Goal: Transaction & Acquisition: Purchase product/service

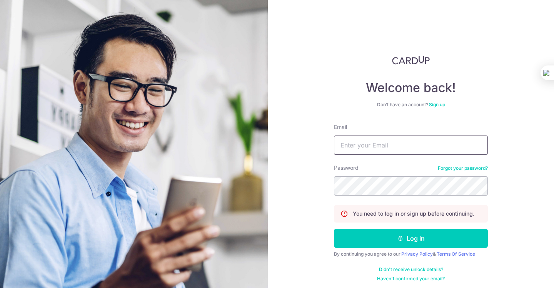
click at [388, 151] on input "Email" at bounding box center [411, 144] width 154 height 19
type input "silvia.mengjiao@gmail.com"
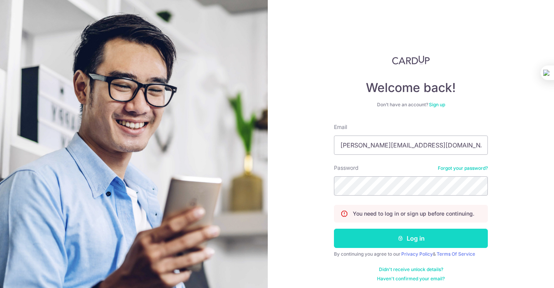
click at [407, 241] on button "Log in" at bounding box center [411, 237] width 154 height 19
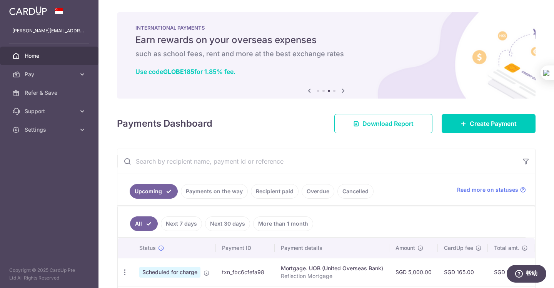
click at [258, 161] on input "text" at bounding box center [316, 161] width 399 height 25
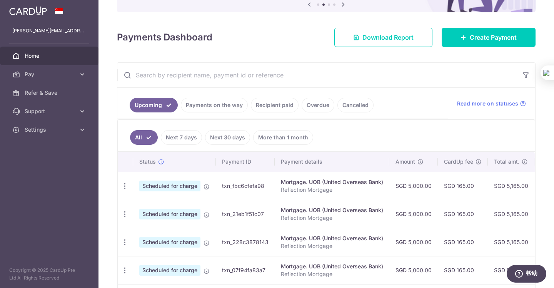
scroll to position [77, 0]
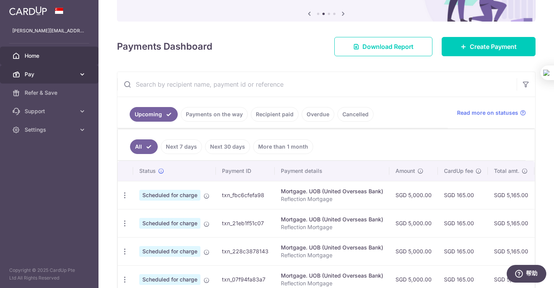
click at [69, 73] on span "Pay" at bounding box center [50, 74] width 51 height 8
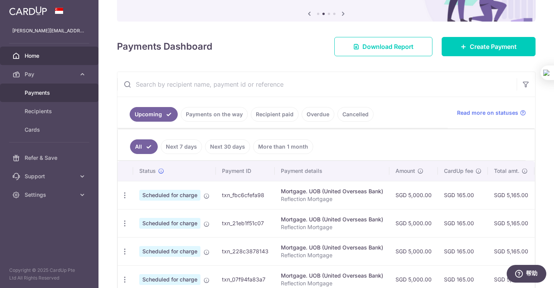
click at [58, 94] on span "Payments" at bounding box center [50, 93] width 51 height 8
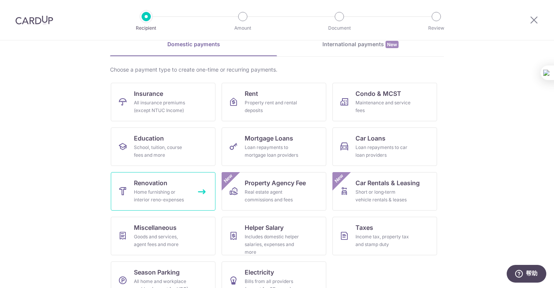
scroll to position [57, 0]
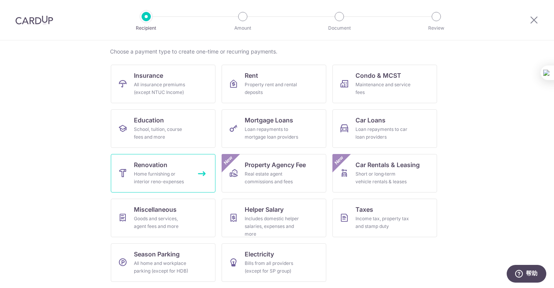
click at [168, 167] on link "Renovation Home furnishing or interior reno-expenses" at bounding box center [163, 173] width 105 height 38
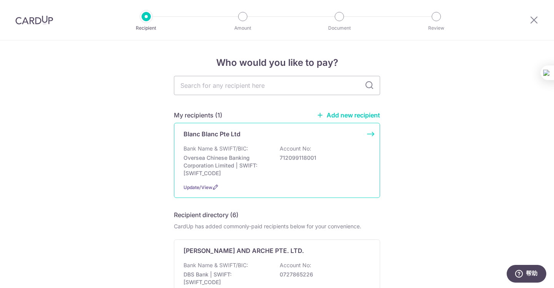
click at [309, 173] on div "Bank Name & SWIFT/BIC: Oversea Chinese Banking Corporation Limited | SWIFT: [SW…" at bounding box center [276, 161] width 187 height 32
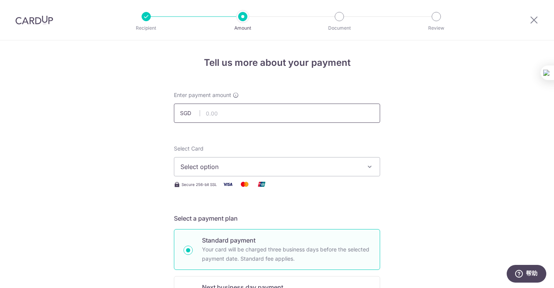
click at [282, 117] on input "text" at bounding box center [277, 112] width 206 height 19
click at [253, 116] on input "text" at bounding box center [277, 112] width 206 height 19
type input "7,000.00"
click at [356, 163] on span "Select option" at bounding box center [269, 166] width 179 height 9
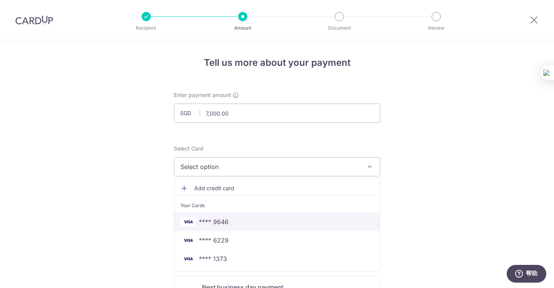
click at [324, 229] on link "**** 9646" at bounding box center [276, 221] width 205 height 18
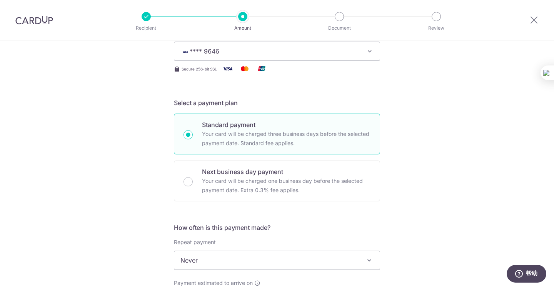
scroll to position [192, 0]
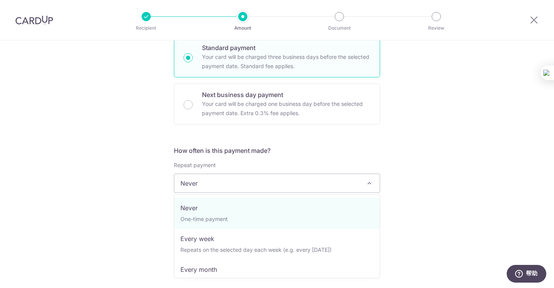
click at [296, 185] on span "Never" at bounding box center [276, 183] width 205 height 18
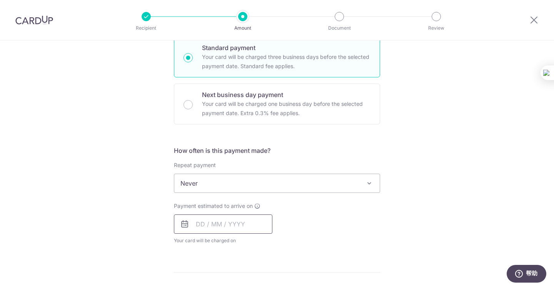
scroll to position [269, 0]
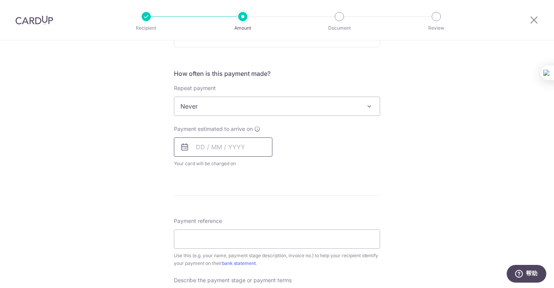
click at [231, 149] on input "text" at bounding box center [223, 146] width 98 height 19
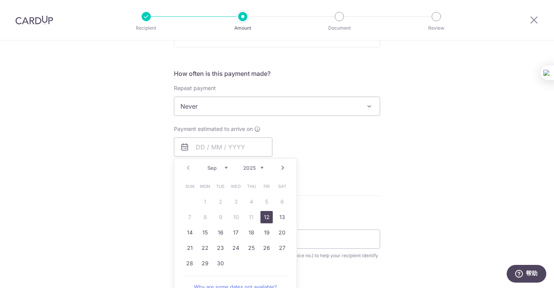
click at [263, 219] on link "12" at bounding box center [266, 217] width 12 height 12
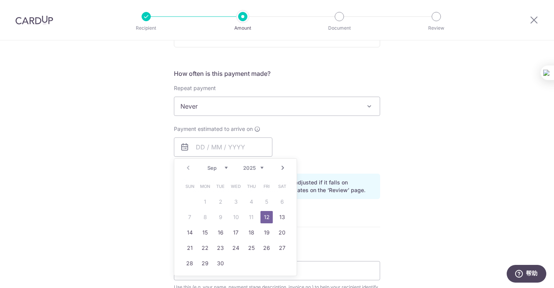
type input "12/09/2025"
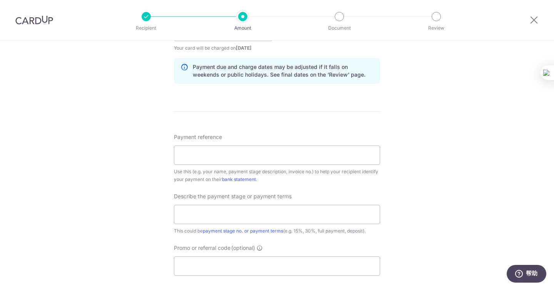
scroll to position [423, 0]
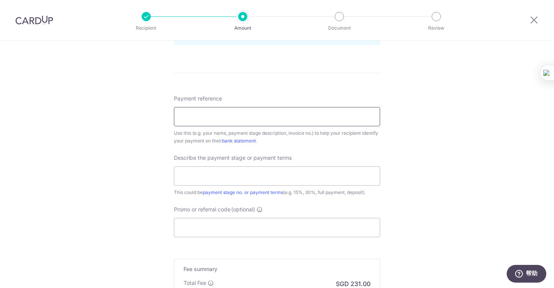
click at [352, 121] on input "Payment reference" at bounding box center [277, 116] width 206 height 19
type input "WMJ"
click at [250, 180] on input "text" at bounding box center [277, 175] width 206 height 19
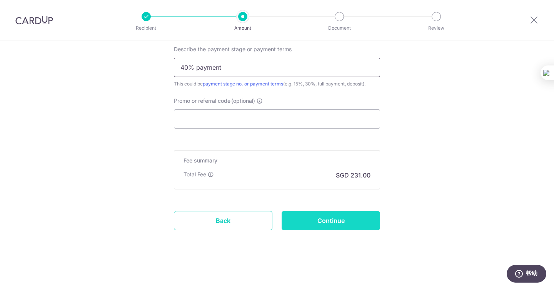
type input "40% payment"
click at [321, 221] on input "Continue" at bounding box center [330, 220] width 98 height 19
type input "Create Schedule"
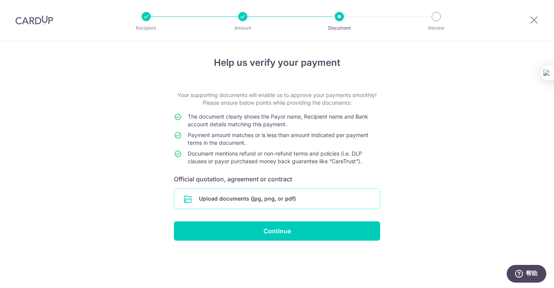
click at [244, 200] on input "file" at bounding box center [276, 198] width 205 height 20
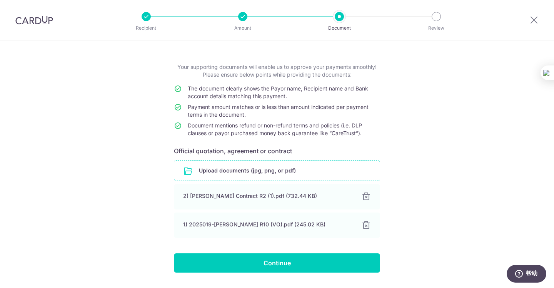
scroll to position [49, 0]
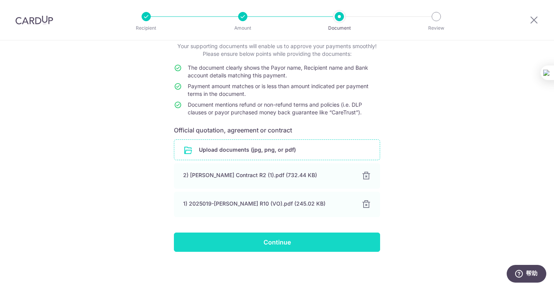
click at [333, 239] on input "Continue" at bounding box center [277, 241] width 206 height 19
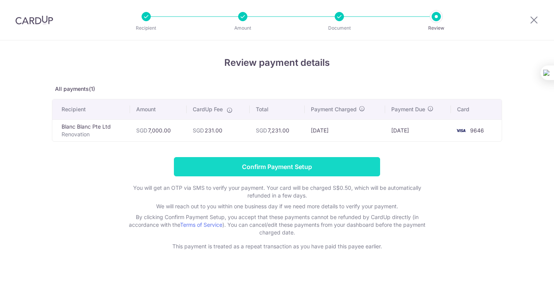
click at [345, 171] on input "Confirm Payment Setup" at bounding box center [277, 166] width 206 height 19
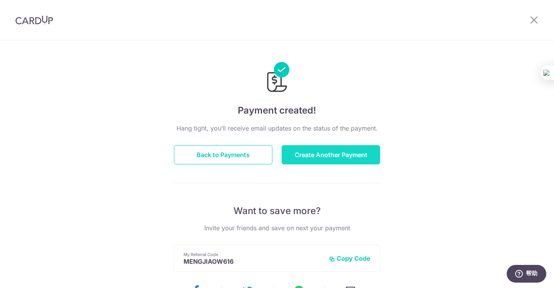
click at [337, 152] on button "Create Another Payment" at bounding box center [330, 154] width 98 height 19
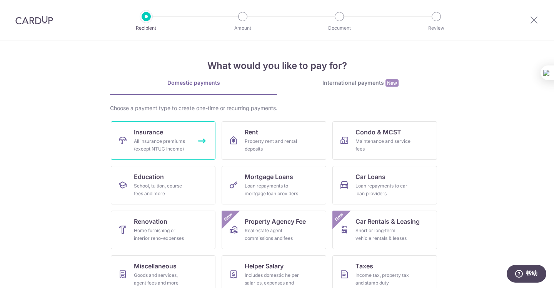
scroll to position [57, 0]
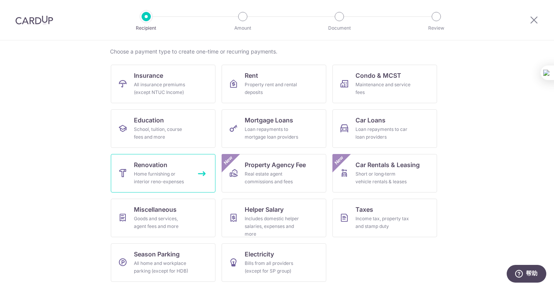
click at [172, 179] on div "Home furnishing or interior reno-expenses" at bounding box center [161, 177] width 55 height 15
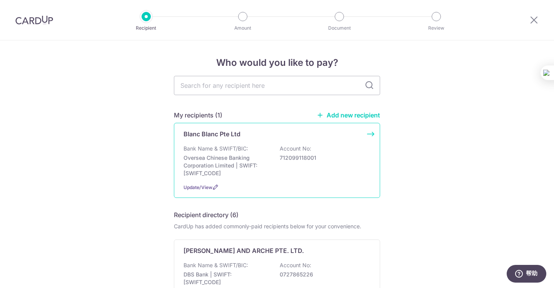
click at [299, 167] on div "Bank Name & SWIFT/BIC: Oversea Chinese Banking Corporation Limited | SWIFT: [SW…" at bounding box center [276, 161] width 187 height 32
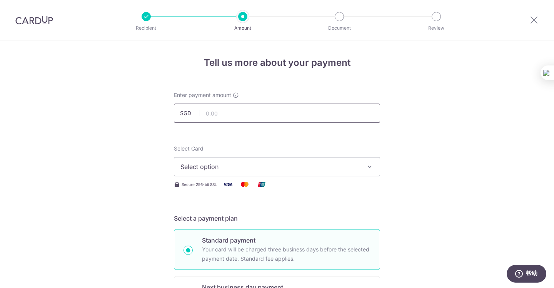
click at [278, 115] on input "text" at bounding box center [277, 112] width 206 height 19
type input "7,242.00"
click at [265, 167] on span "Select option" at bounding box center [269, 166] width 179 height 9
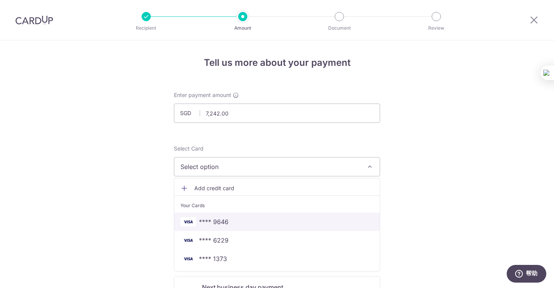
click at [251, 220] on span "**** 9646" at bounding box center [276, 221] width 193 height 9
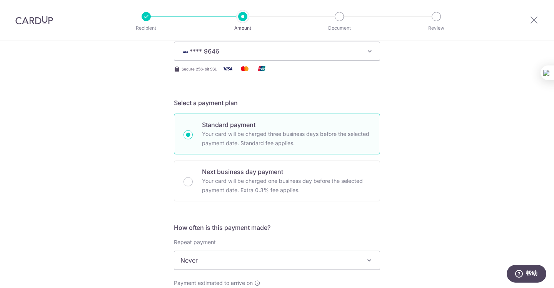
scroll to position [231, 0]
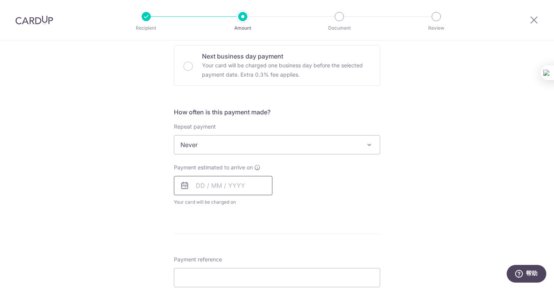
click at [264, 183] on input "text" at bounding box center [223, 185] width 98 height 19
click at [270, 256] on link "12" at bounding box center [266, 255] width 12 height 12
type input "[DATE]"
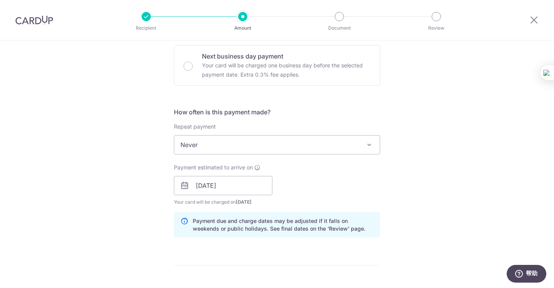
scroll to position [384, 0]
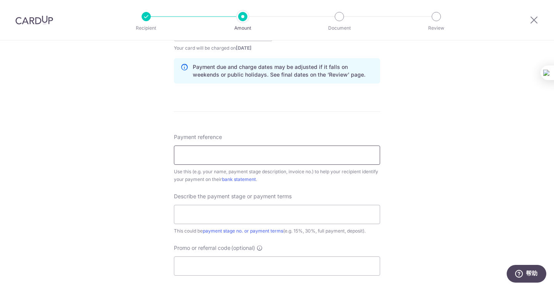
click at [280, 157] on input "Payment reference" at bounding box center [277, 154] width 206 height 19
type input "WMJ"
click at [253, 216] on input "text" at bounding box center [277, 214] width 206 height 19
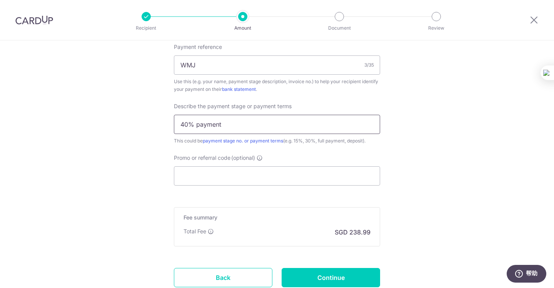
scroll to position [531, 0]
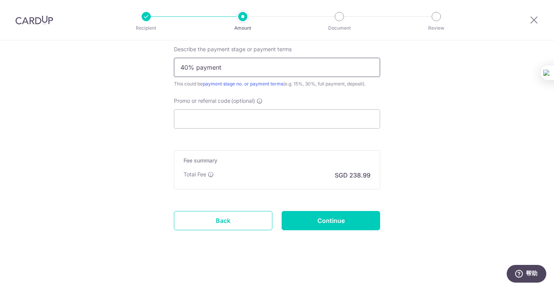
click at [180, 66] on input "40% payment" at bounding box center [277, 67] width 206 height 19
drag, startPoint x: 197, startPoint y: 70, endPoint x: 167, endPoint y: 73, distance: 29.8
click at [228, 68] on input "Third payment" at bounding box center [277, 67] width 206 height 19
paste input "40%"
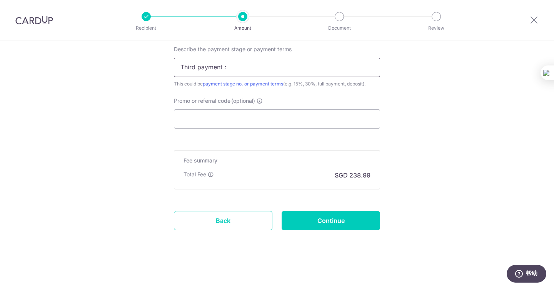
paste input "40%"
type input "Third payment：40%"
click at [334, 224] on input "Continue" at bounding box center [330, 220] width 98 height 19
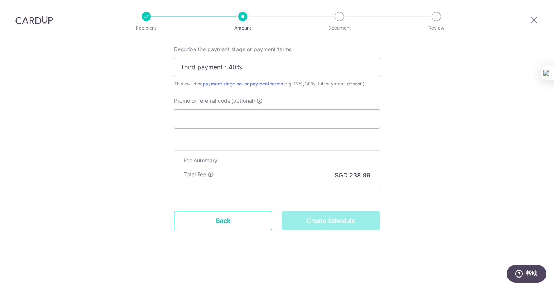
type input "Create Schedule"
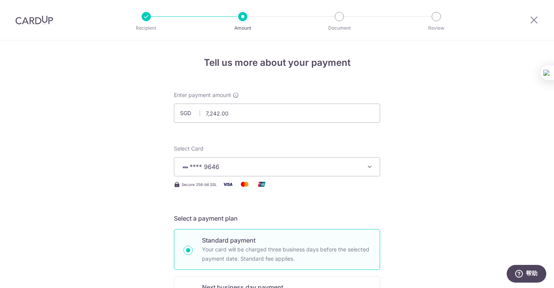
scroll to position [542, 0]
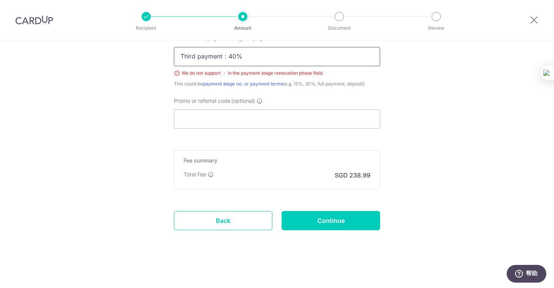
click at [233, 58] on input "Third payment：40%" at bounding box center [277, 56] width 206 height 19
drag, startPoint x: 227, startPoint y: 57, endPoint x: 155, endPoint y: 62, distance: 71.6
type input "Third payment 40%"
click at [311, 212] on input "Continue" at bounding box center [330, 220] width 98 height 19
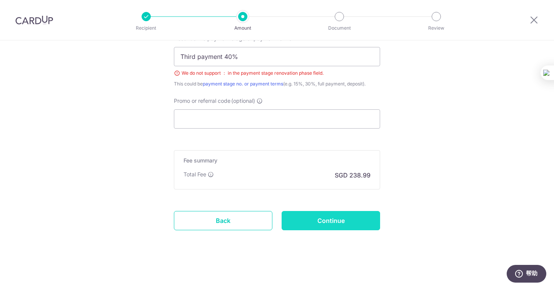
type input "Create Schedule"
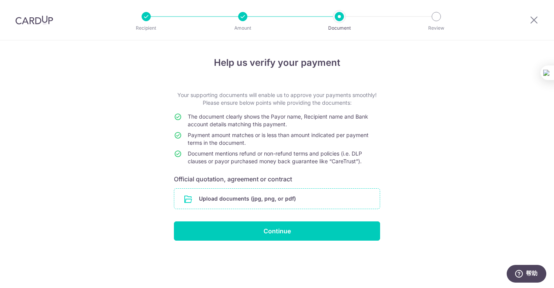
click at [296, 196] on input "file" at bounding box center [276, 198] width 205 height 20
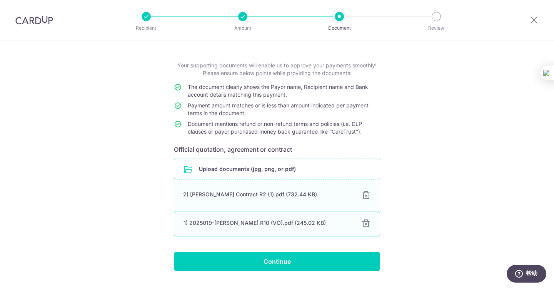
scroll to position [49, 0]
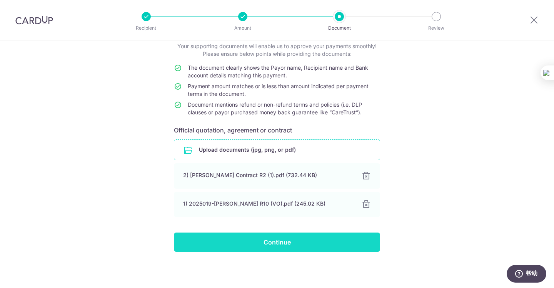
click at [313, 239] on input "Continue" at bounding box center [277, 241] width 206 height 19
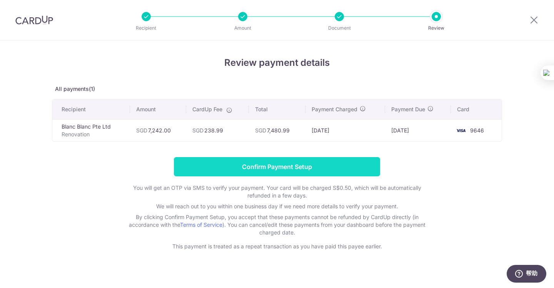
click at [304, 170] on input "Confirm Payment Setup" at bounding box center [277, 166] width 206 height 19
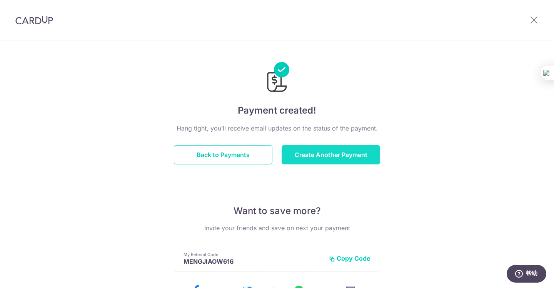
click at [335, 149] on button "Create Another Payment" at bounding box center [330, 154] width 98 height 19
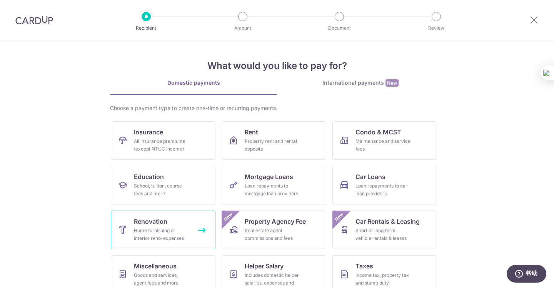
click at [189, 230] on div "Home furnishing or interior reno-expenses" at bounding box center [161, 233] width 55 height 15
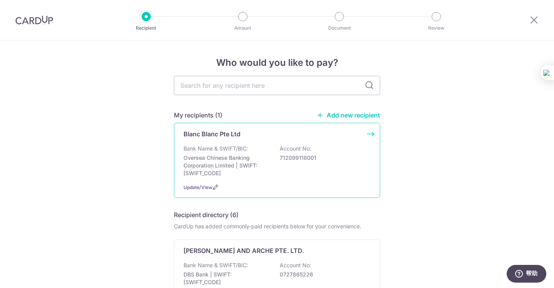
click at [268, 164] on p "Oversea Chinese Banking Corporation Limited | SWIFT: [SWIFT_CODE]" at bounding box center [226, 165] width 86 height 23
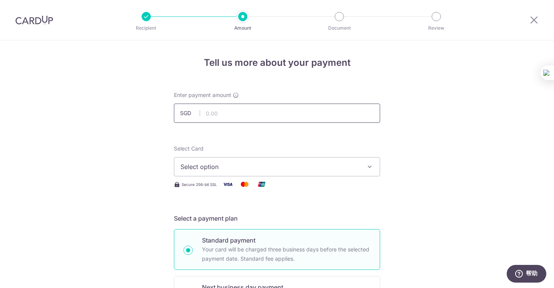
click at [252, 115] on input "text" at bounding box center [277, 112] width 206 height 19
type input "5,042.20"
click at [292, 168] on span "Select option" at bounding box center [269, 166] width 179 height 9
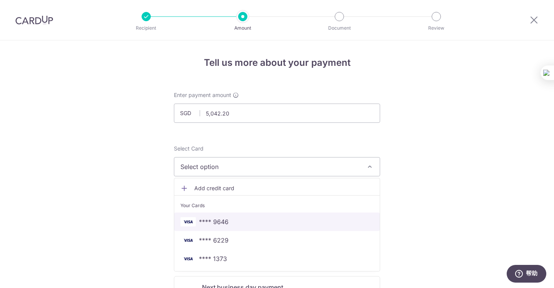
click at [278, 225] on span "**** 9646" at bounding box center [276, 221] width 193 height 9
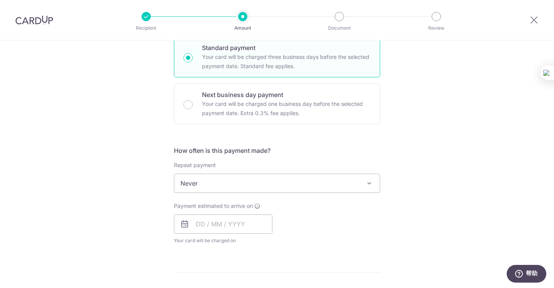
scroll to position [308, 0]
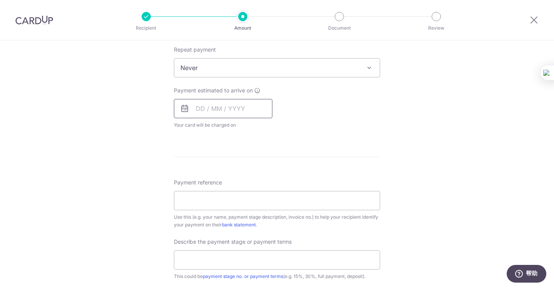
click at [254, 113] on input "text" at bounding box center [223, 108] width 98 height 19
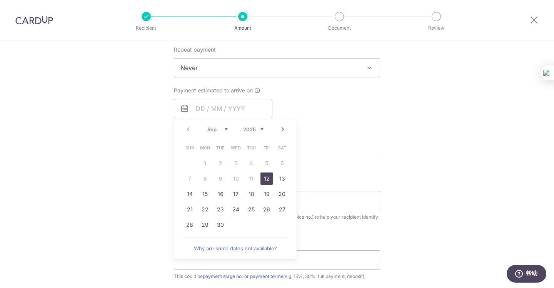
click at [266, 176] on link "12" at bounding box center [266, 178] width 12 height 12
type input "12/09/2025"
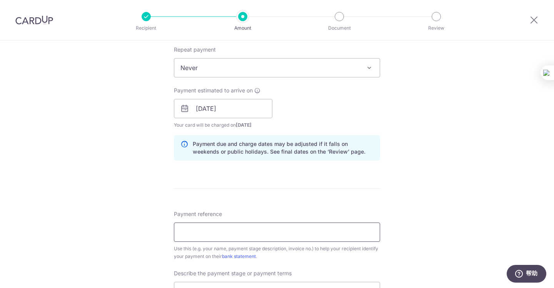
click at [291, 238] on input "Payment reference" at bounding box center [277, 231] width 206 height 19
type input "WMJ"
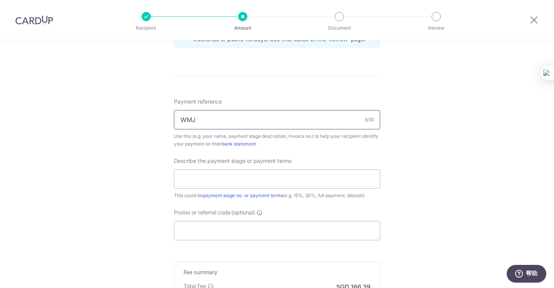
scroll to position [461, 0]
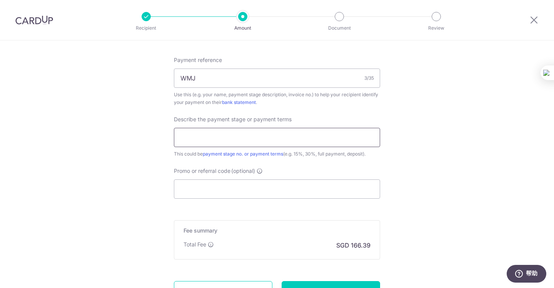
click at [303, 132] on input "text" at bounding box center [277, 137] width 206 height 19
type input "Third payment 40%"
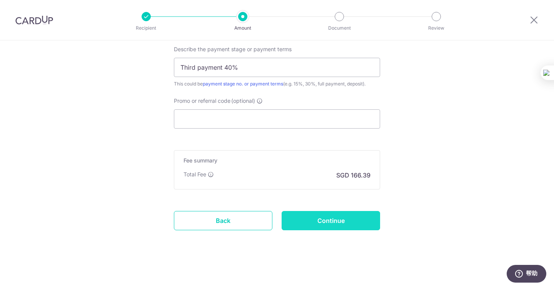
click at [365, 222] on input "Continue" at bounding box center [330, 220] width 98 height 19
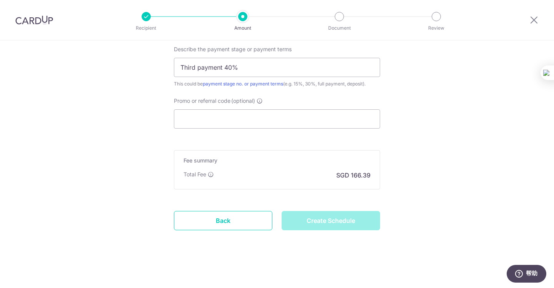
type input "Create Schedule"
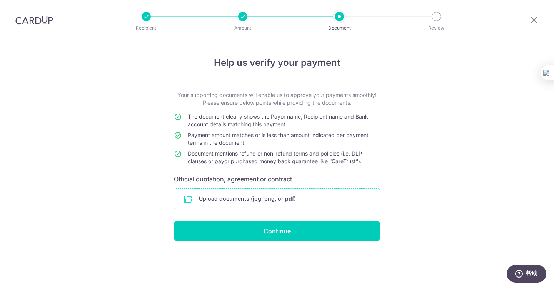
click at [313, 194] on input "file" at bounding box center [276, 198] width 205 height 20
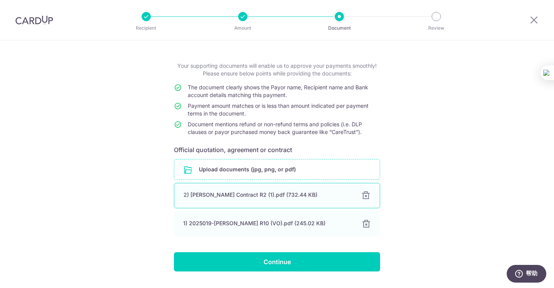
scroll to position [49, 0]
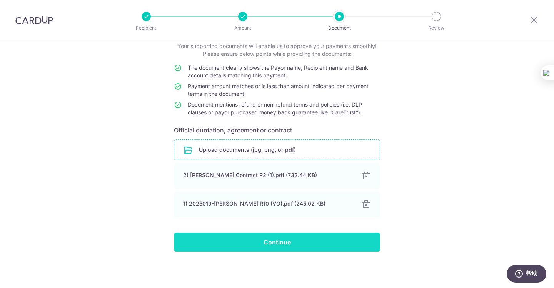
click at [286, 241] on input "Continue" at bounding box center [277, 241] width 206 height 19
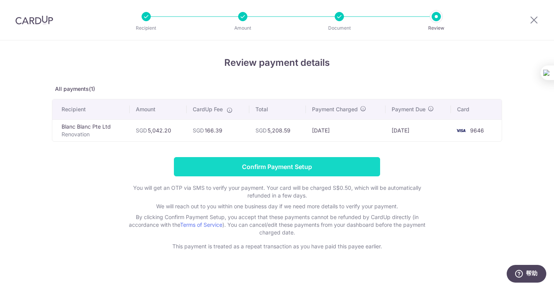
click at [312, 168] on input "Confirm Payment Setup" at bounding box center [277, 166] width 206 height 19
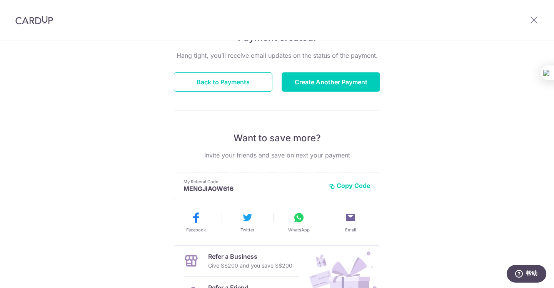
scroll to position [48, 0]
